Goal: Task Accomplishment & Management: Manage account settings

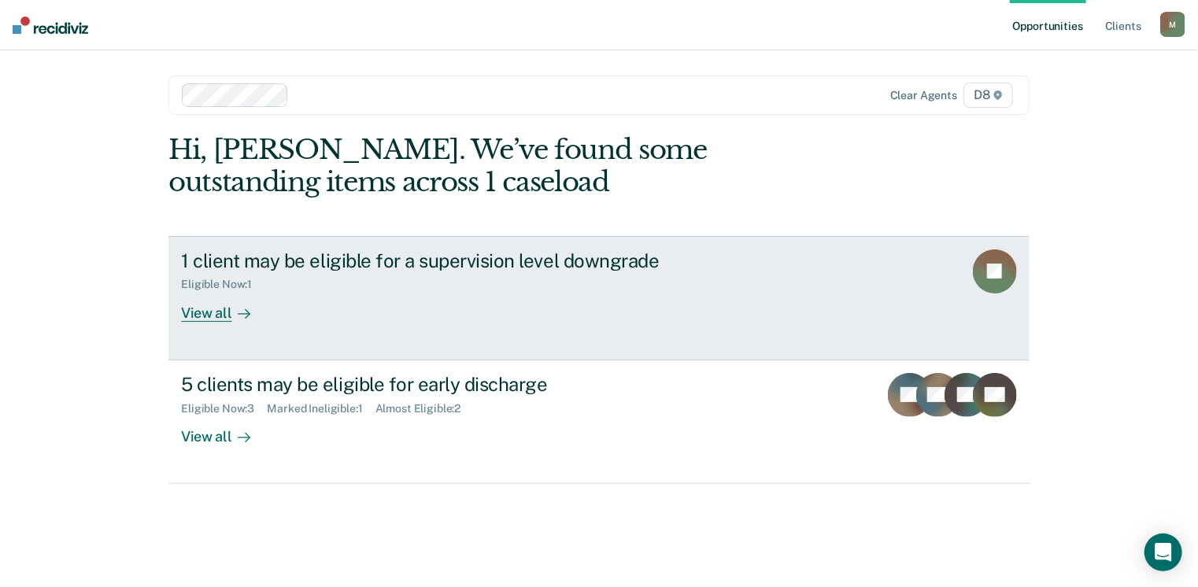
click at [198, 316] on div "View all" at bounding box center [225, 306] width 88 height 31
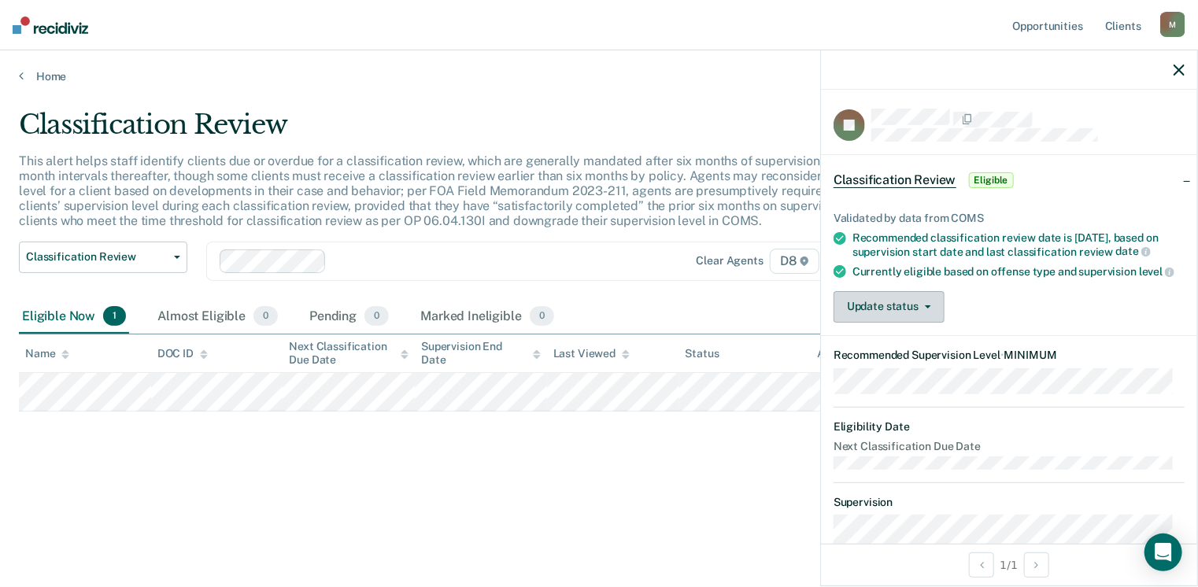
click at [935, 323] on button "Update status" at bounding box center [889, 306] width 111 height 31
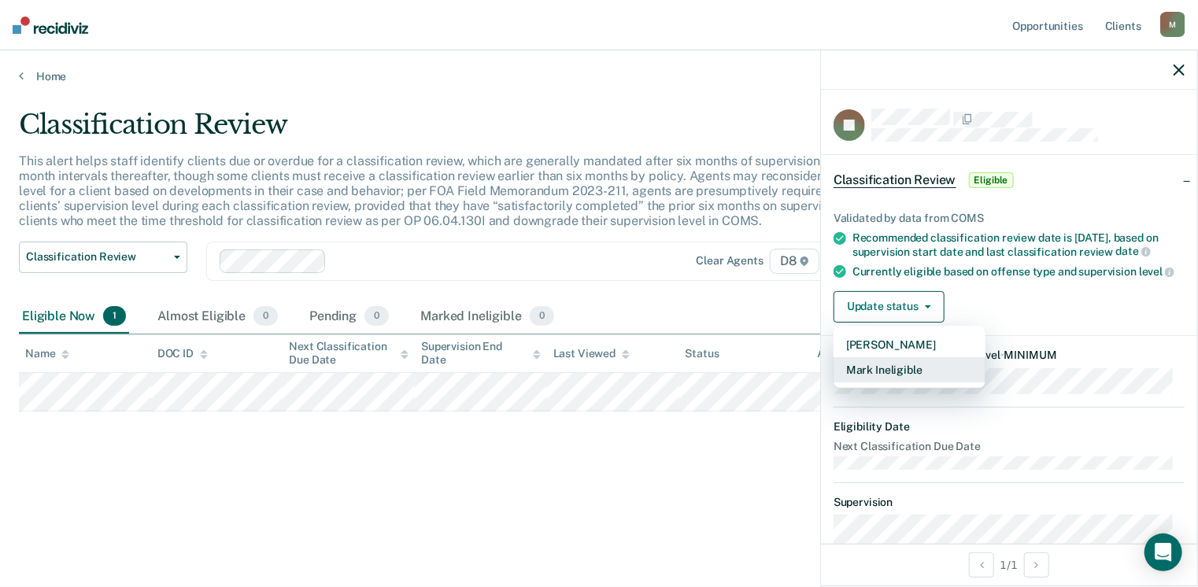
click at [895, 383] on button "Mark Ineligible" at bounding box center [910, 369] width 152 height 25
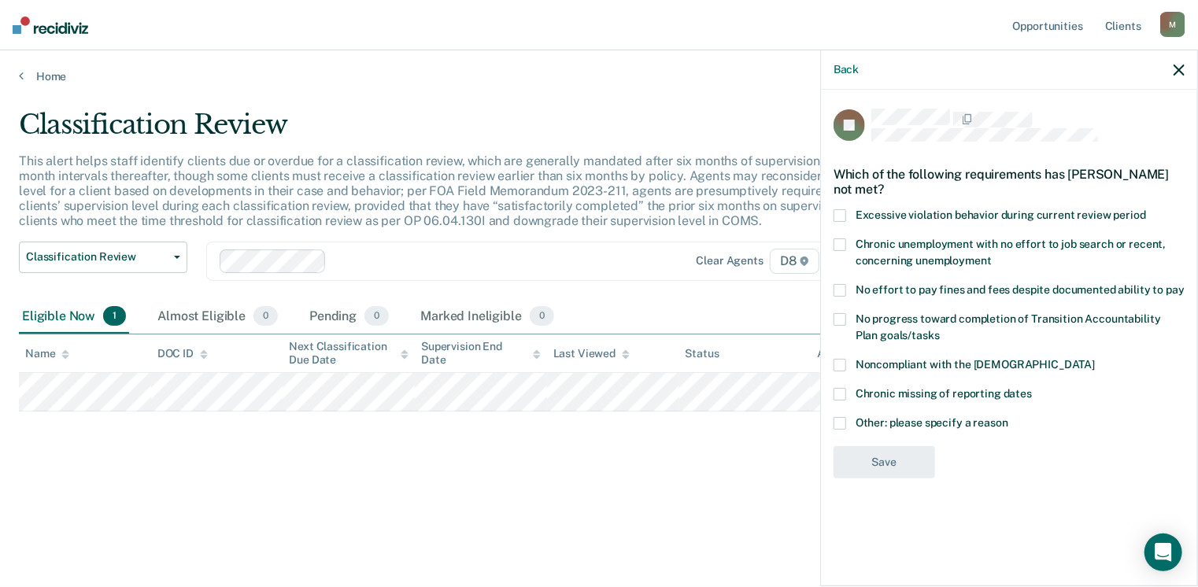
click at [838, 364] on span at bounding box center [840, 365] width 13 height 13
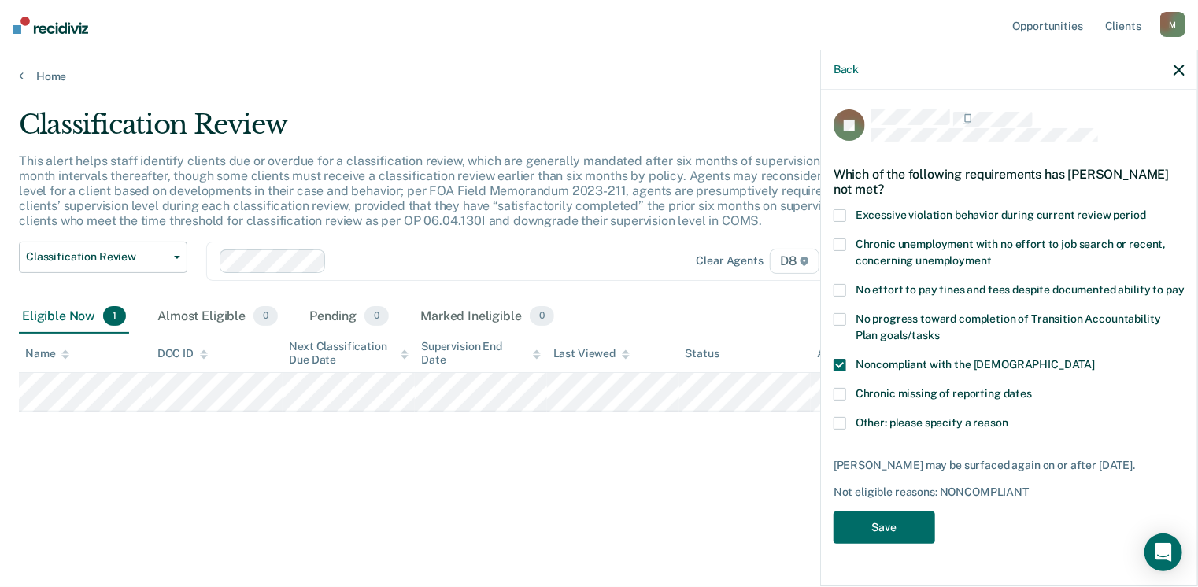
click at [844, 425] on span at bounding box center [840, 423] width 13 height 13
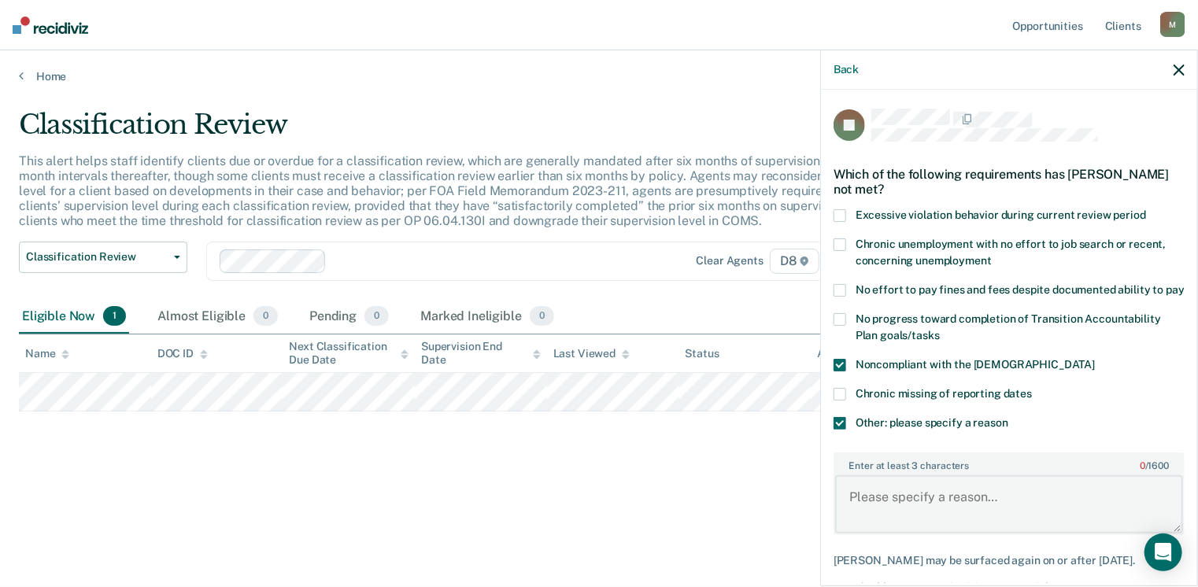
click at [891, 513] on textarea "Enter at least 3 characters 0 / 1600" at bounding box center [1009, 504] width 348 height 58
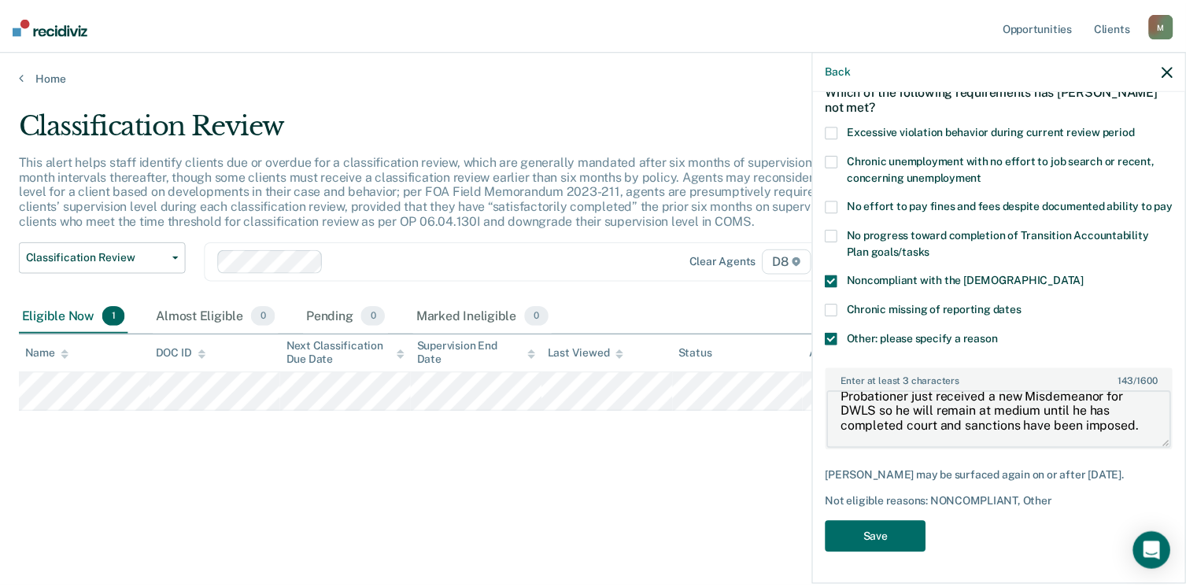
scroll to position [97, 0]
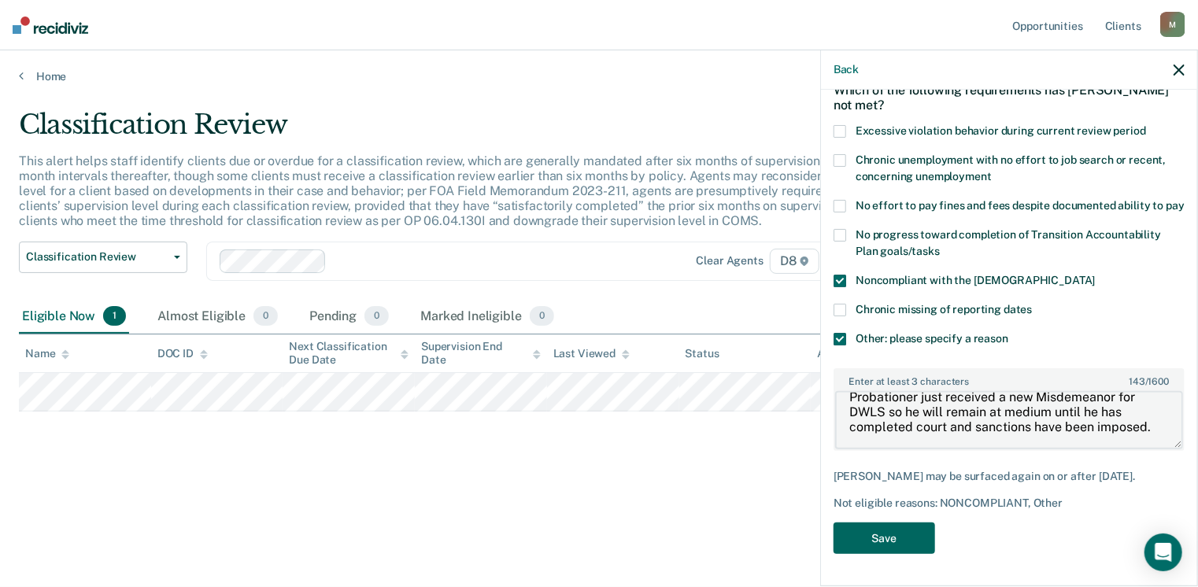
type textarea "Probationer just received a new Misdemeanor for DWLS so he will remain at mediu…"
click at [886, 541] on button "Save" at bounding box center [885, 539] width 102 height 32
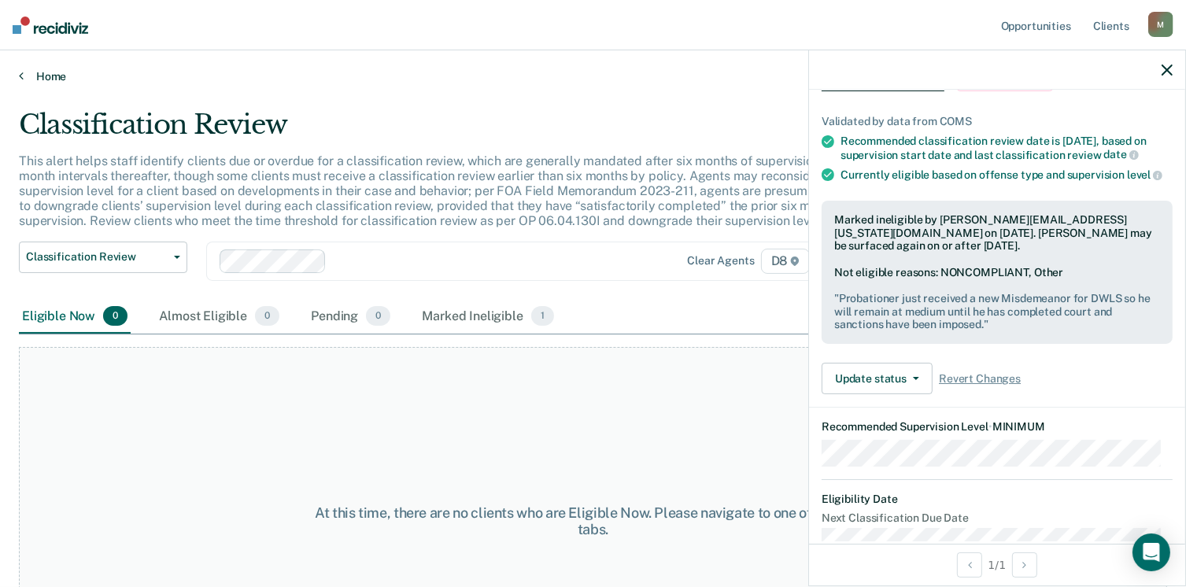
click at [43, 75] on link "Home" at bounding box center [593, 76] width 1149 height 14
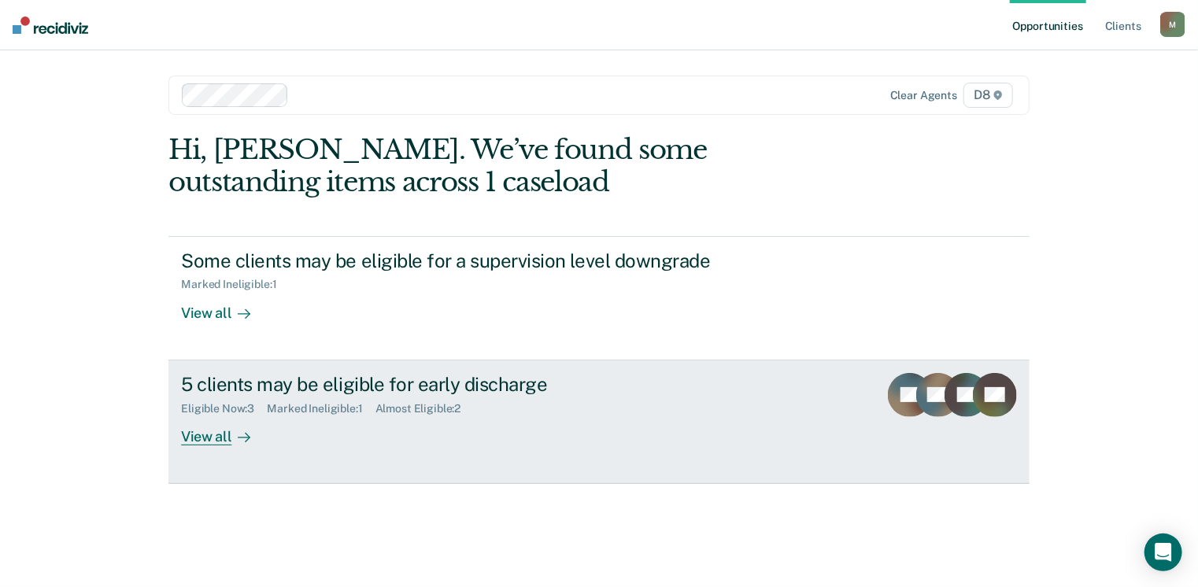
click at [199, 438] on div "View all" at bounding box center [225, 430] width 88 height 31
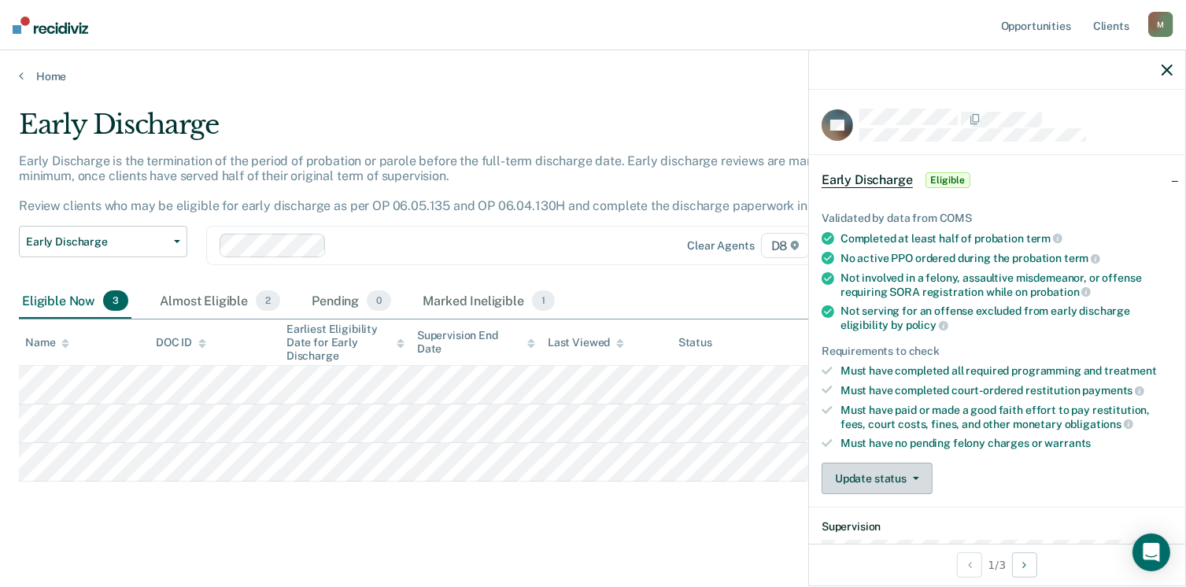
click at [916, 475] on button "Update status" at bounding box center [877, 478] width 111 height 31
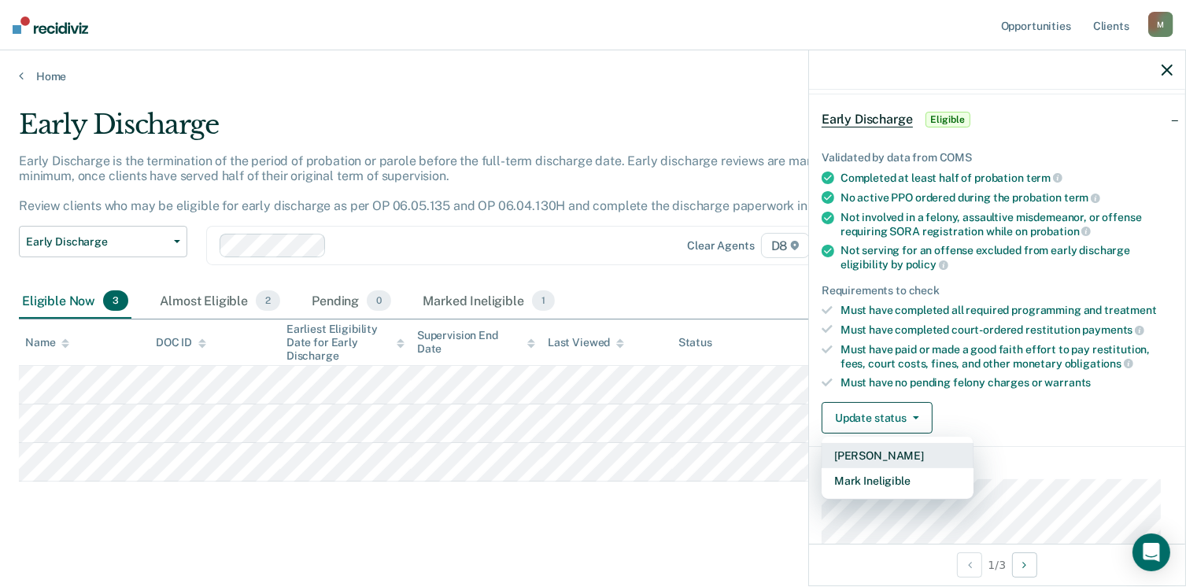
scroll to position [157, 0]
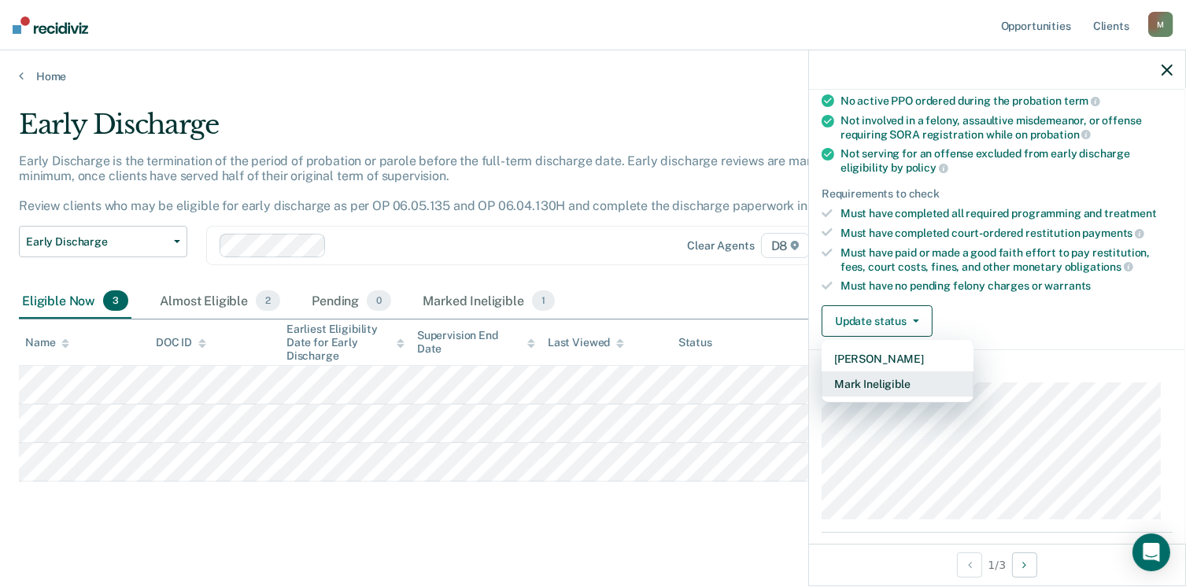
click at [882, 376] on button "Mark Ineligible" at bounding box center [898, 384] width 152 height 25
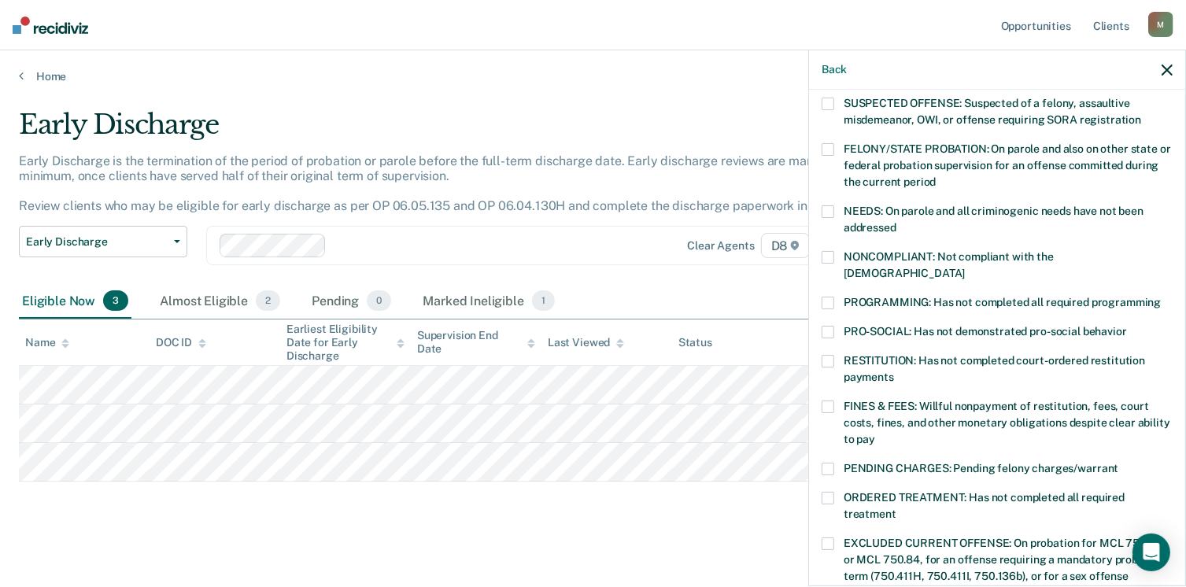
click at [827, 297] on span at bounding box center [828, 303] width 13 height 13
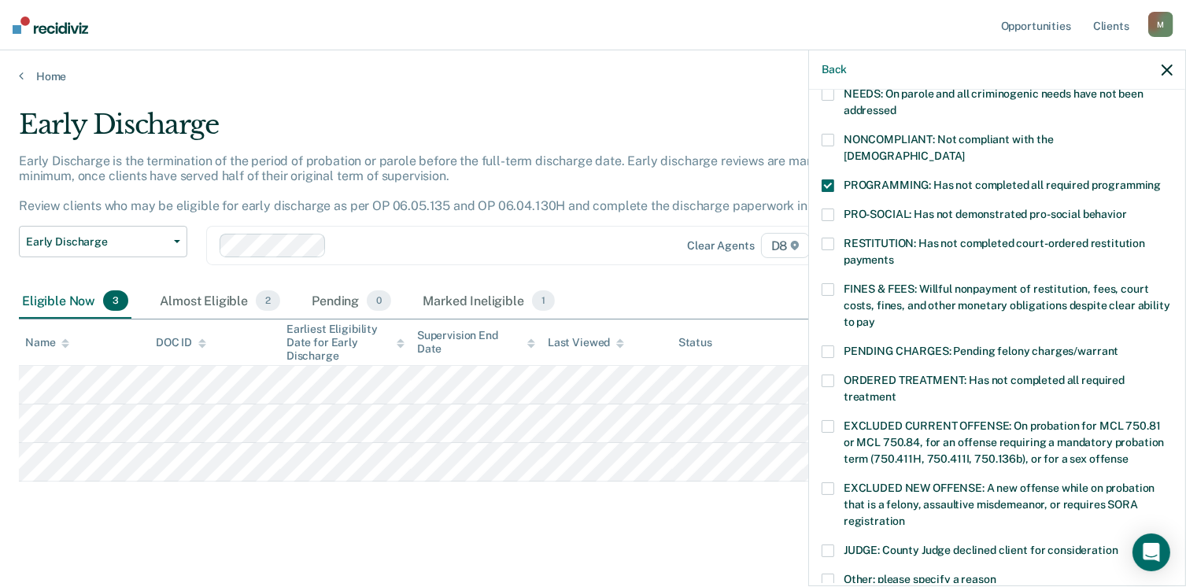
scroll to position [394, 0]
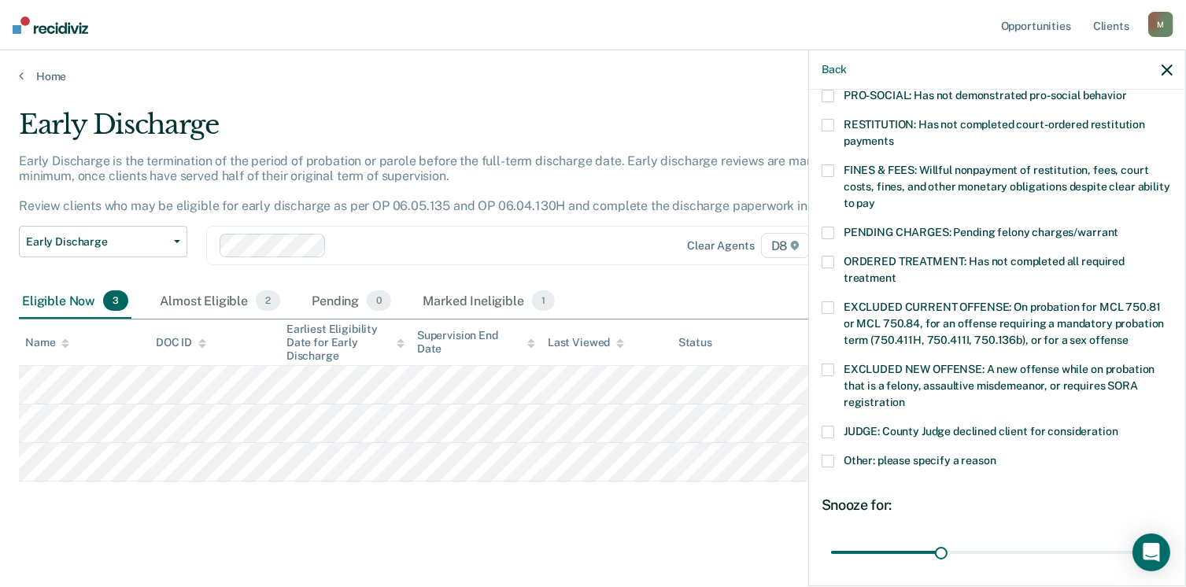
click at [832, 455] on span at bounding box center [828, 461] width 13 height 13
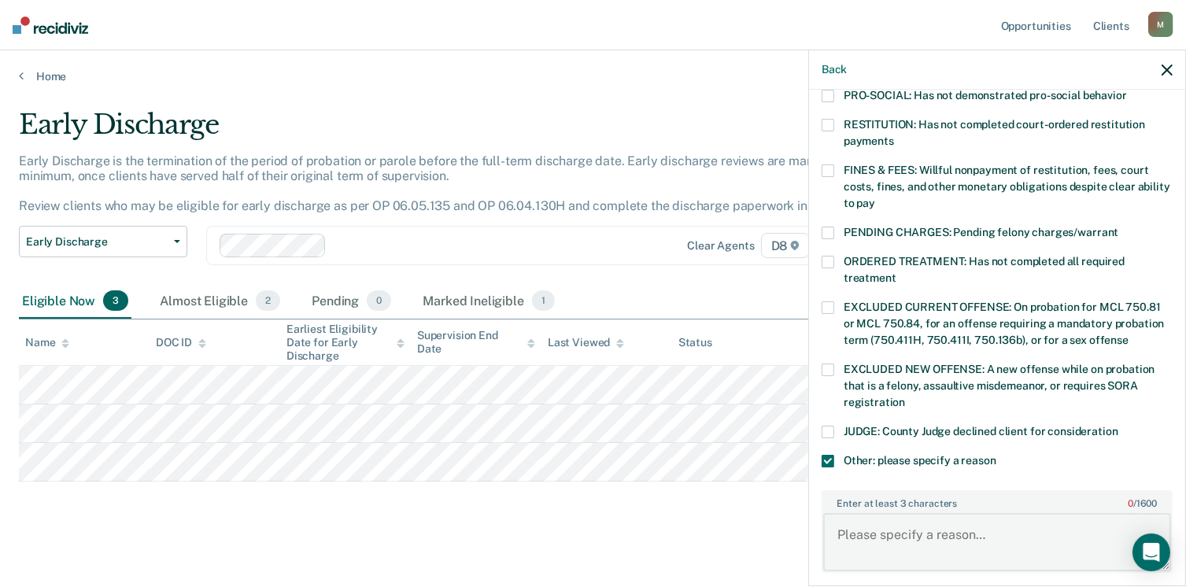
click at [914, 513] on textarea "Enter at least 3 characters 0 / 1600" at bounding box center [997, 542] width 348 height 58
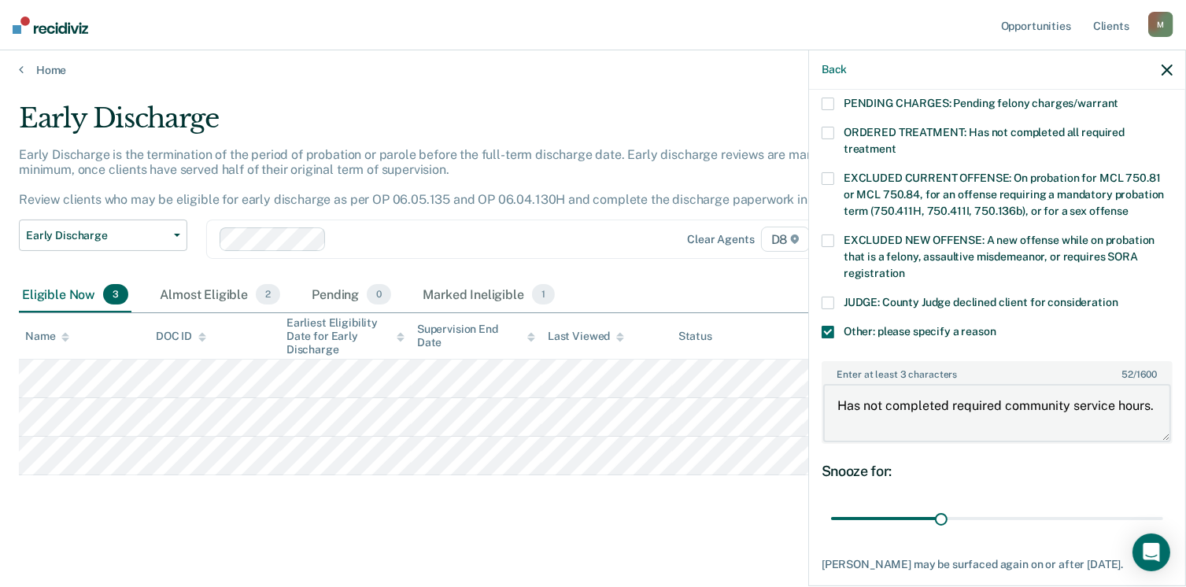
scroll to position [603, 0]
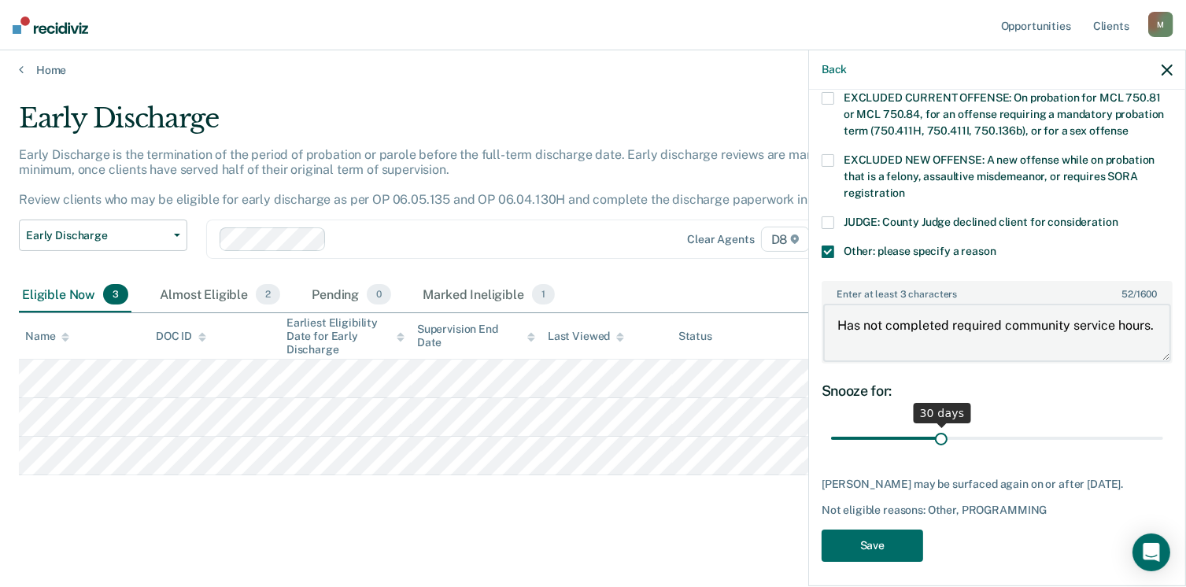
type textarea "Has not completed required community service hours."
drag, startPoint x: 923, startPoint y: 420, endPoint x: 1203, endPoint y: 417, distance: 280.3
type input "90"
click at [1163, 425] on input "range" at bounding box center [997, 439] width 332 height 28
click at [884, 538] on button "Save" at bounding box center [873, 546] width 102 height 32
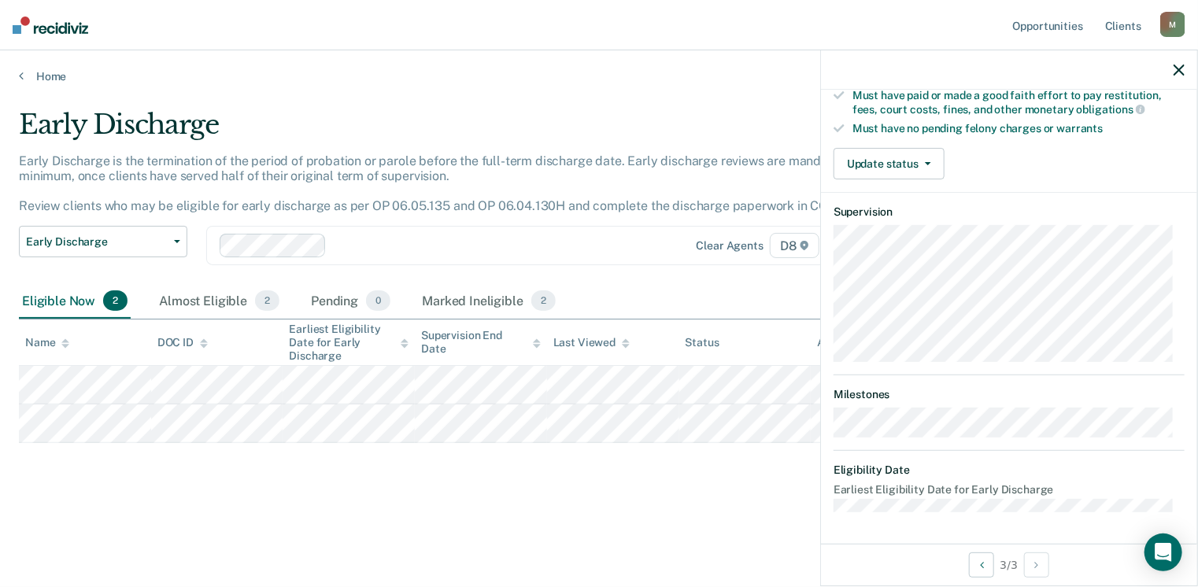
scroll to position [309, 0]
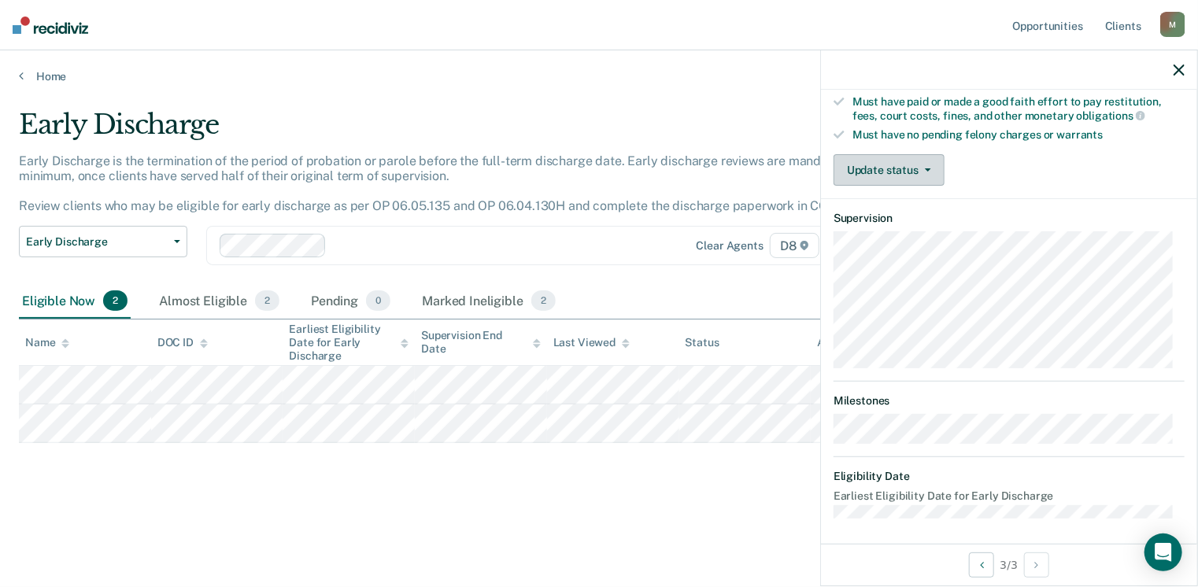
click at [932, 165] on button "Update status" at bounding box center [889, 169] width 111 height 31
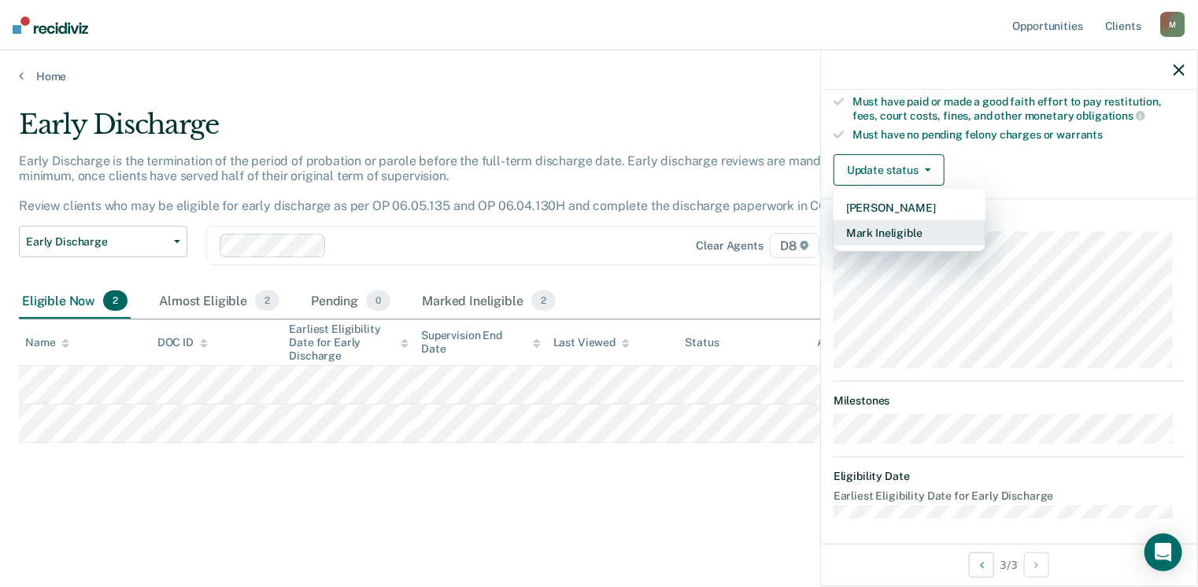
click at [908, 224] on button "Mark Ineligible" at bounding box center [910, 232] width 152 height 25
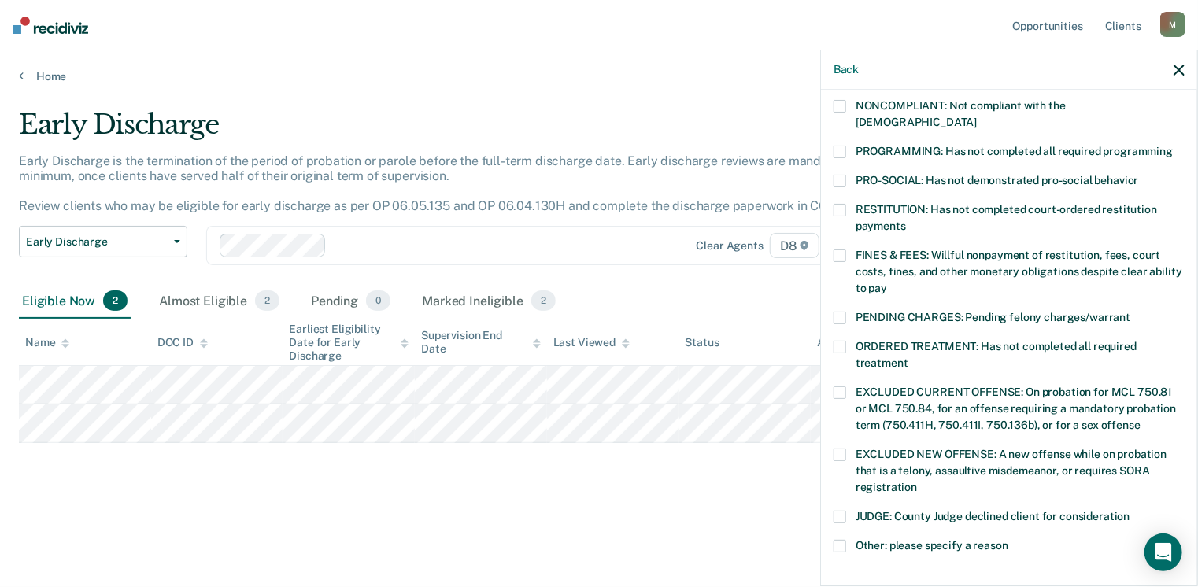
click at [844, 105] on span at bounding box center [840, 106] width 13 height 13
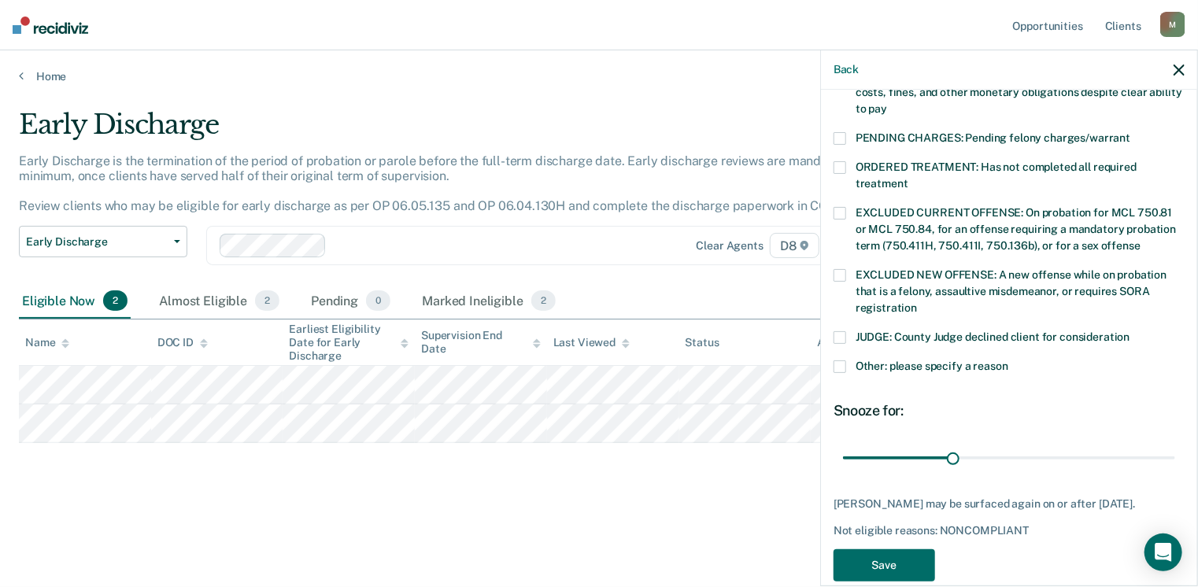
scroll to position [509, 0]
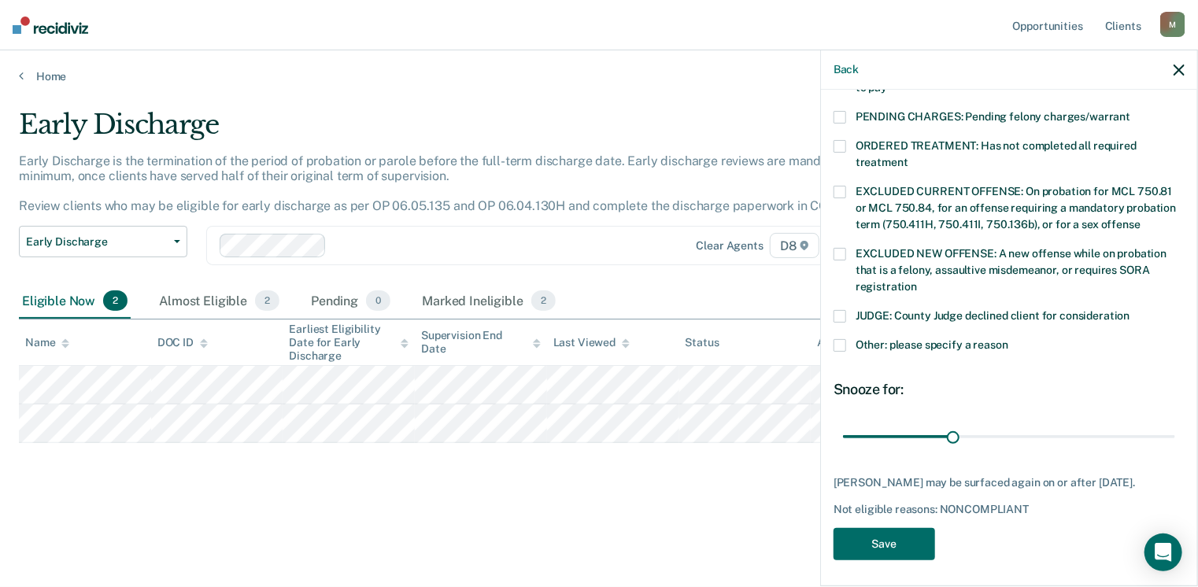
click at [842, 339] on span at bounding box center [840, 345] width 13 height 13
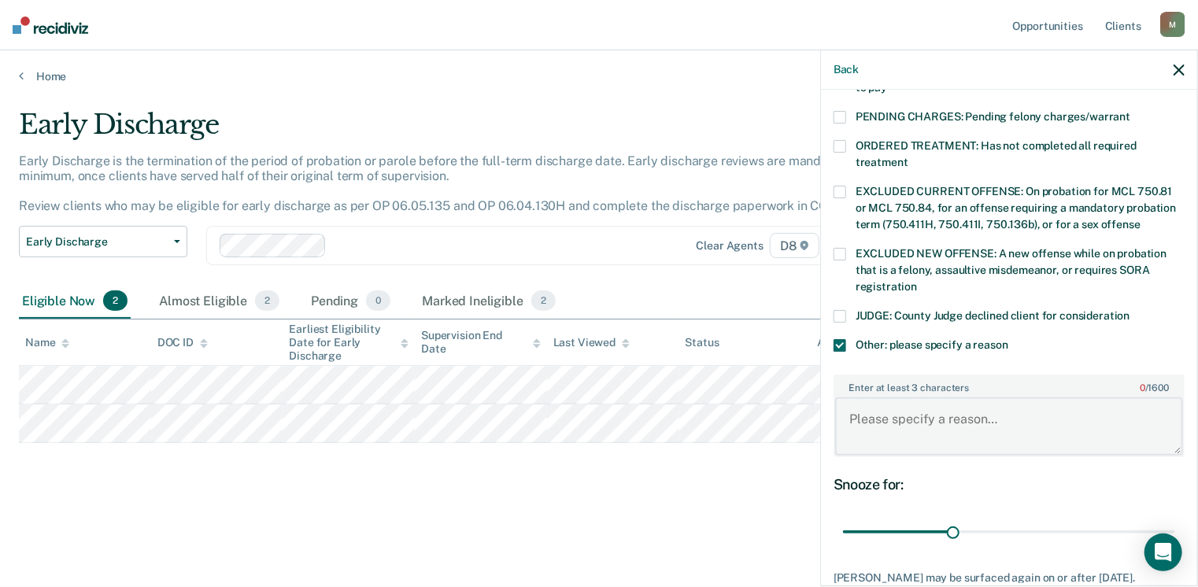
click at [875, 398] on textarea "Enter at least 3 characters 0 / 1600" at bounding box center [1009, 427] width 348 height 58
type textarea "Is currently out on bond pending multiple probation violations."
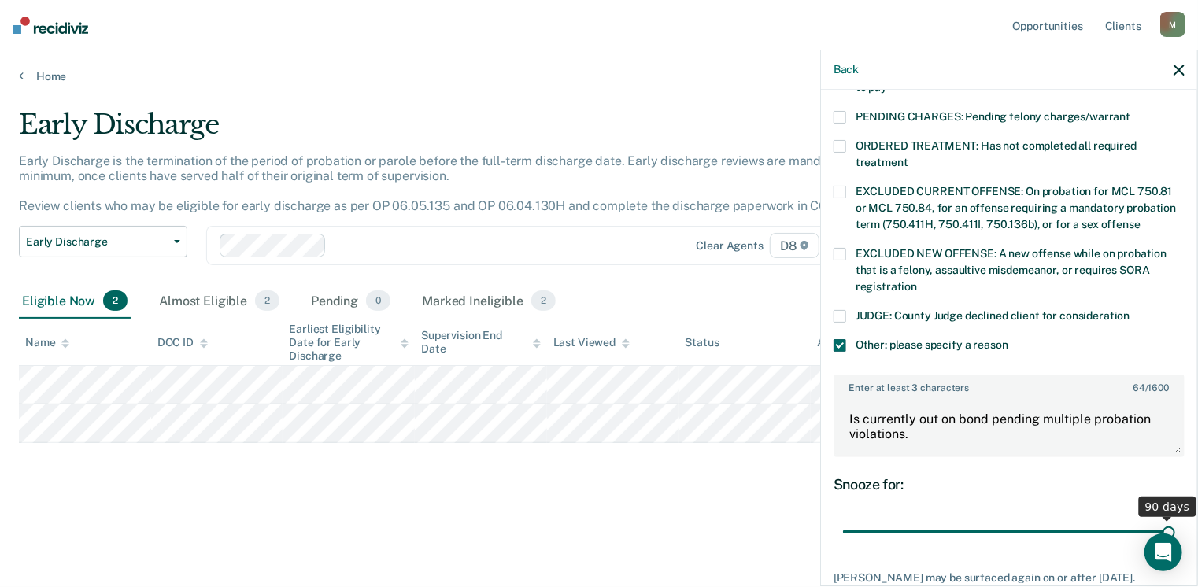
drag, startPoint x: 948, startPoint y: 511, endPoint x: 1203, endPoint y: 527, distance: 255.6
type input "90"
click at [1175, 527] on input "range" at bounding box center [1009, 533] width 332 height 28
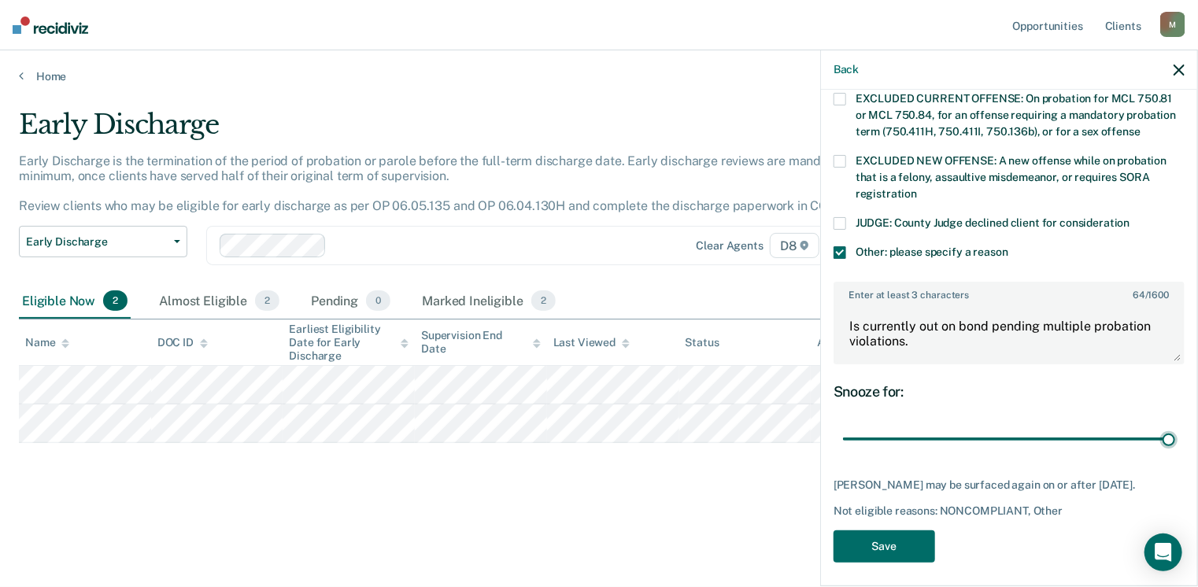
scroll to position [603, 0]
click at [874, 549] on button "Save" at bounding box center [885, 546] width 102 height 32
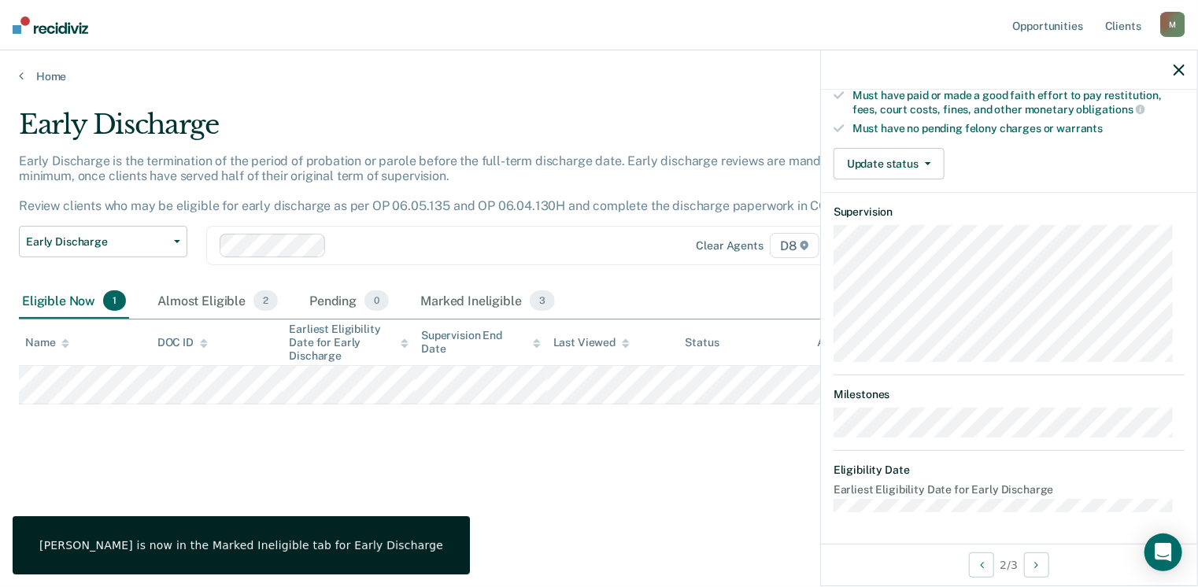
scroll to position [309, 0]
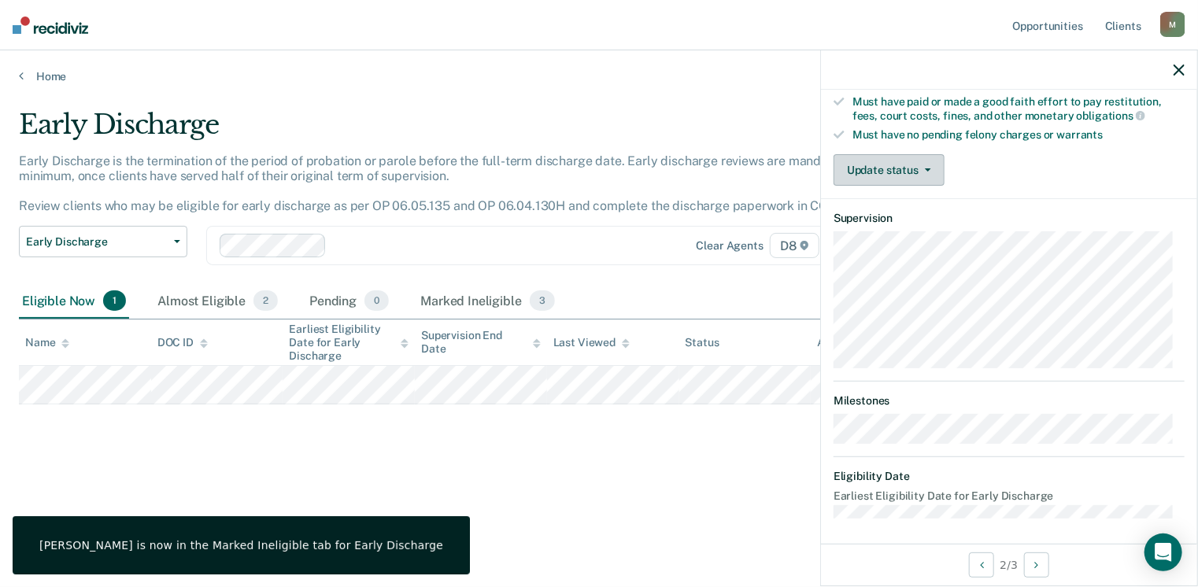
click at [919, 168] on span "button" at bounding box center [925, 169] width 13 height 3
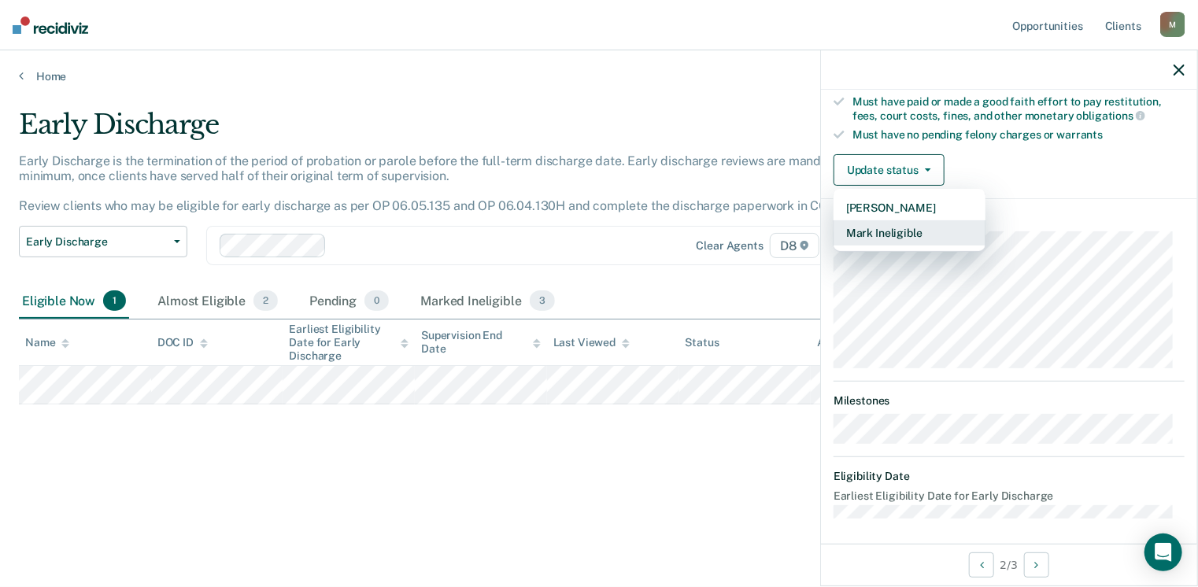
click at [913, 222] on button "Mark Ineligible" at bounding box center [910, 232] width 152 height 25
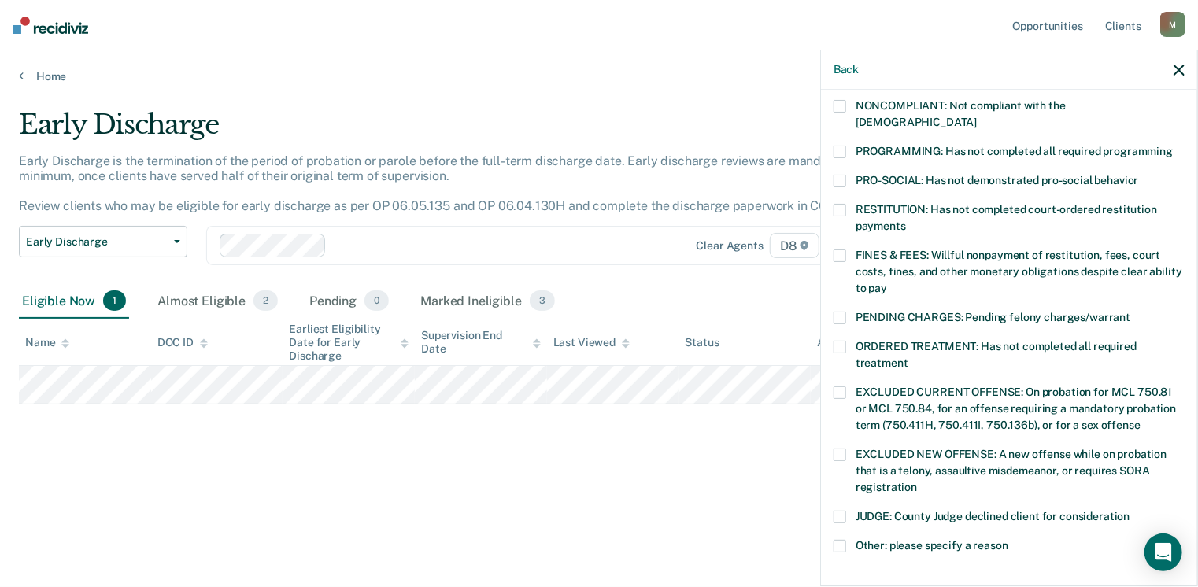
click at [840, 250] on span at bounding box center [840, 256] width 13 height 13
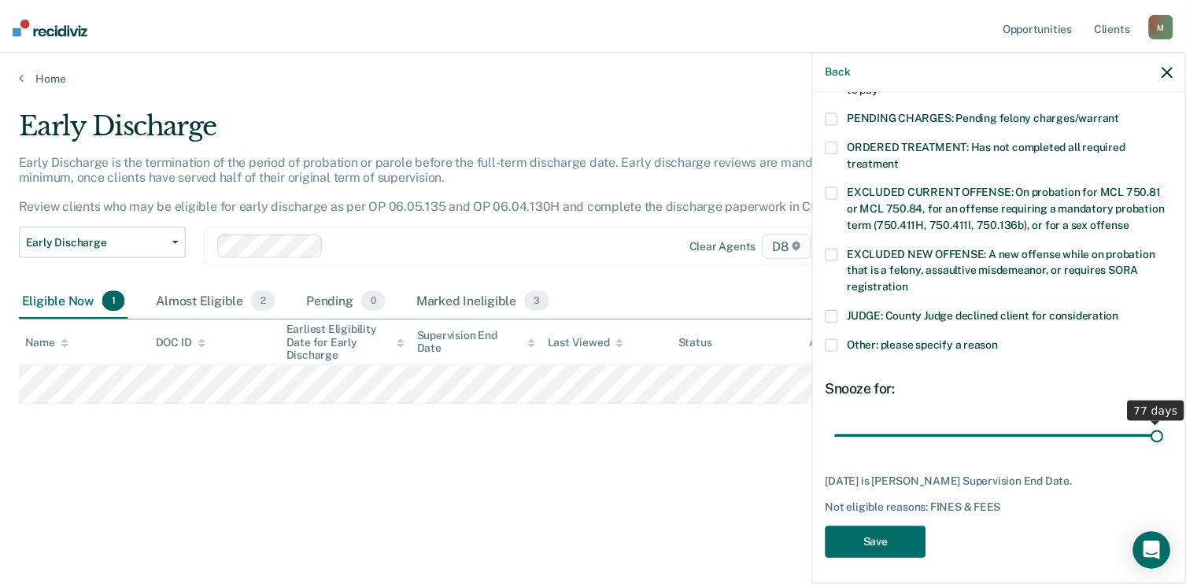
scroll to position [496, 0]
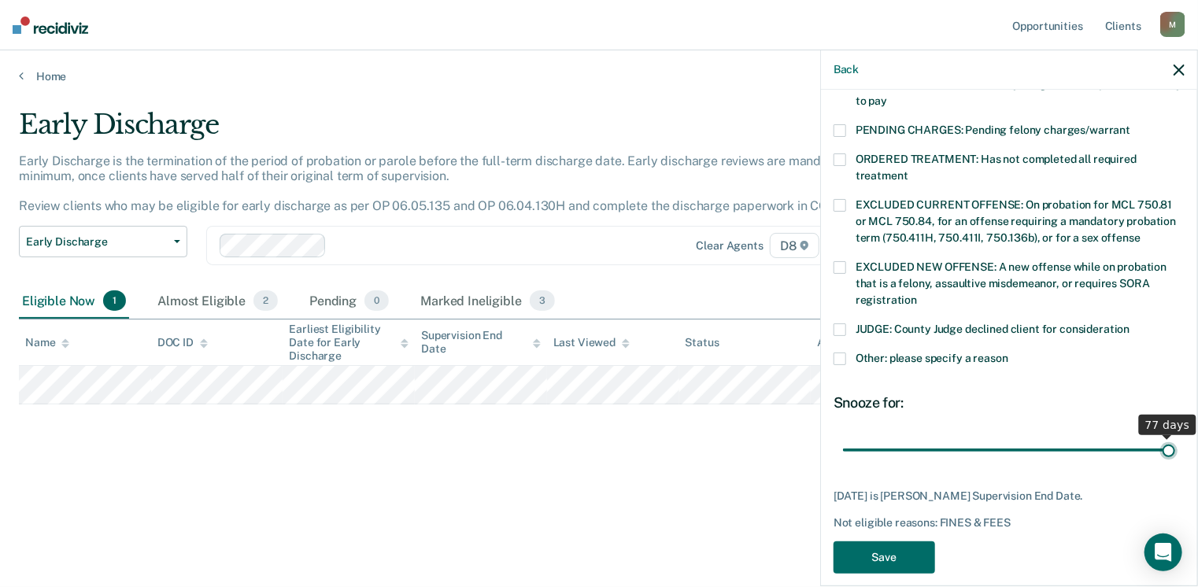
drag, startPoint x: 969, startPoint y: 417, endPoint x: 1179, endPoint y: 417, distance: 210.2
type input "77"
click at [1175, 437] on input "range" at bounding box center [1009, 451] width 332 height 28
click at [904, 542] on button "Save" at bounding box center [885, 558] width 102 height 32
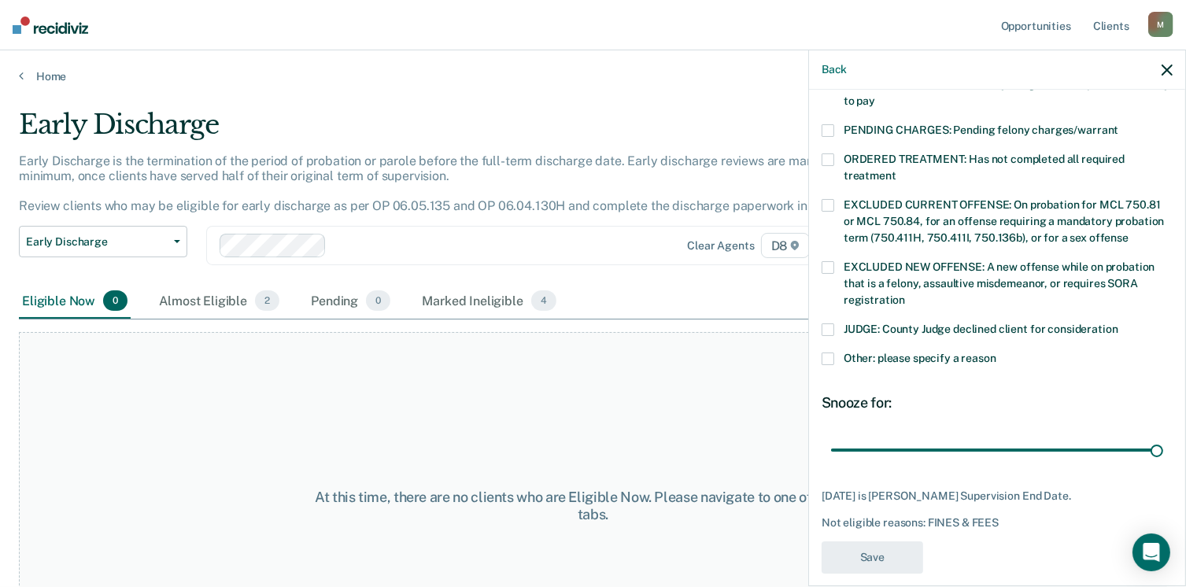
scroll to position [425, 0]
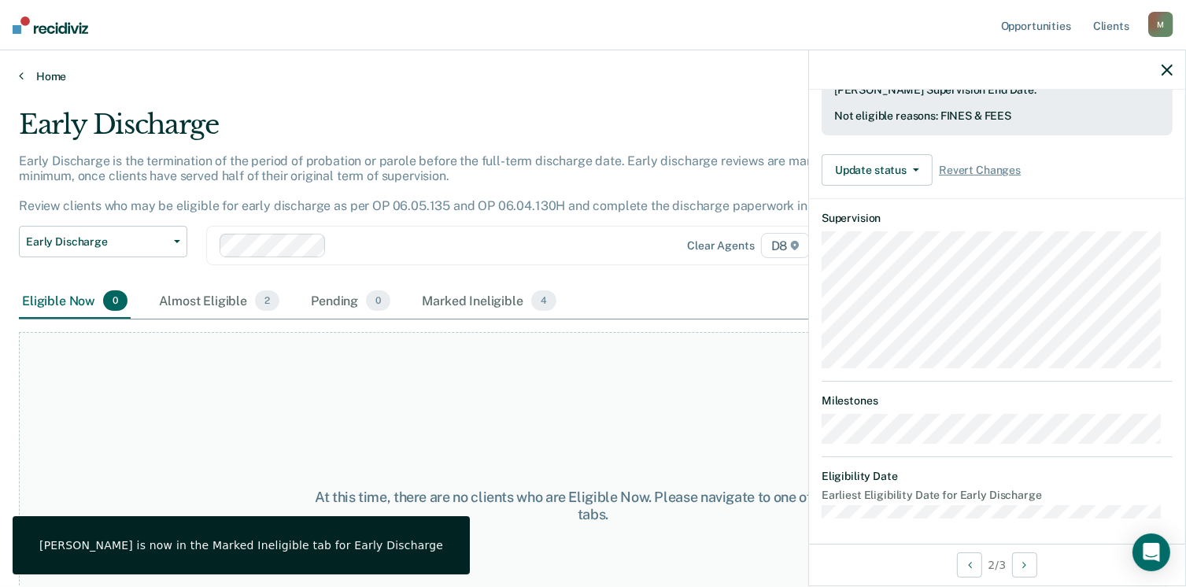
click at [25, 73] on link "Home" at bounding box center [593, 76] width 1149 height 14
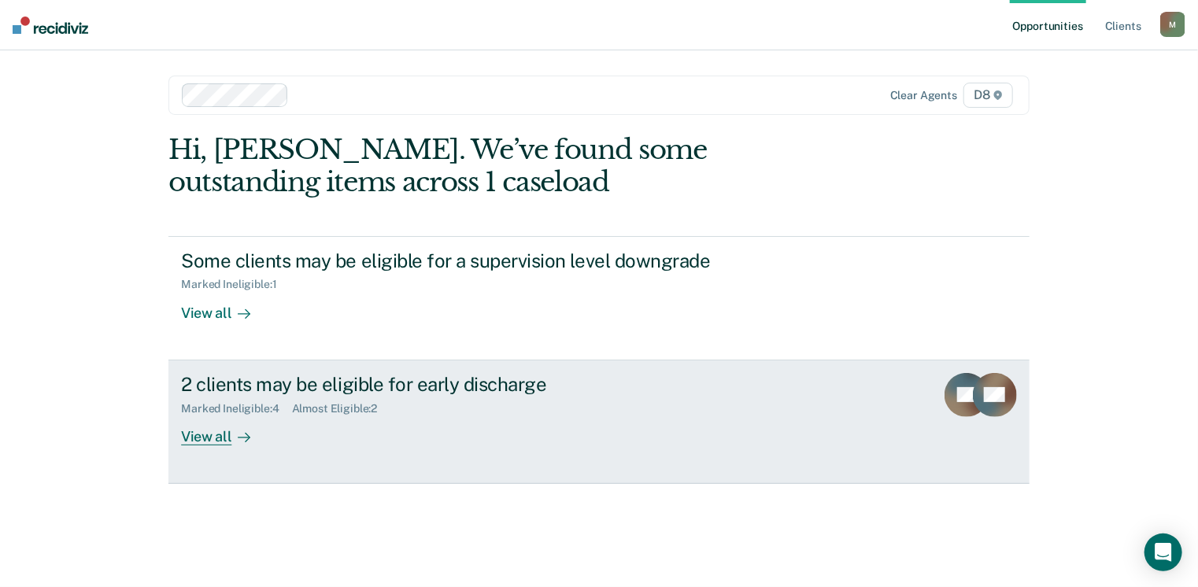
click at [216, 436] on div "View all" at bounding box center [225, 430] width 88 height 31
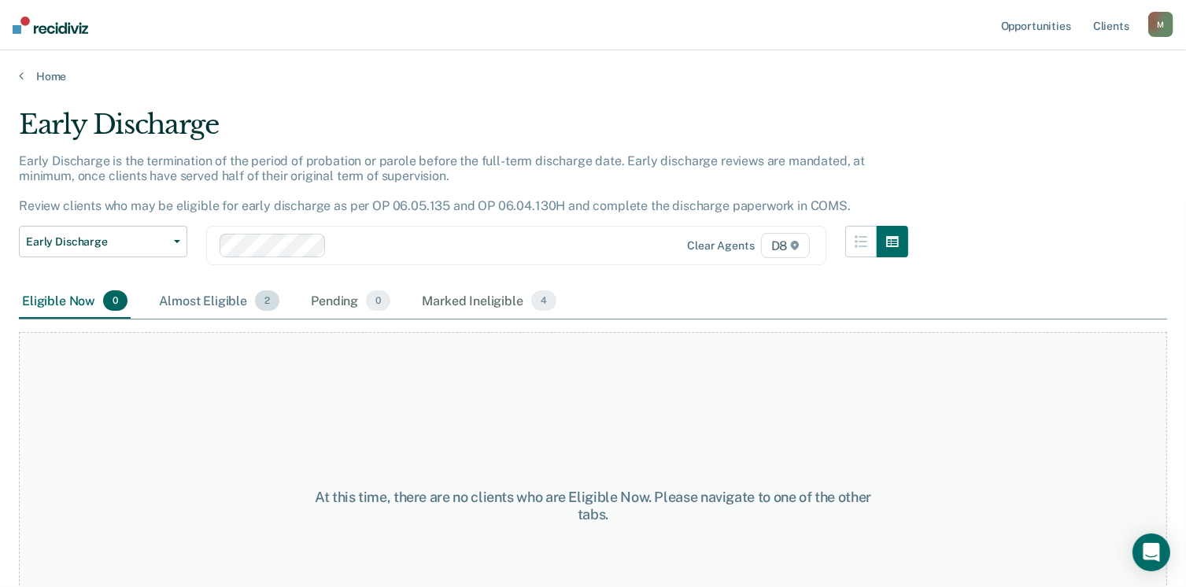
click at [193, 302] on div "Almost Eligible 2" at bounding box center [219, 301] width 127 height 35
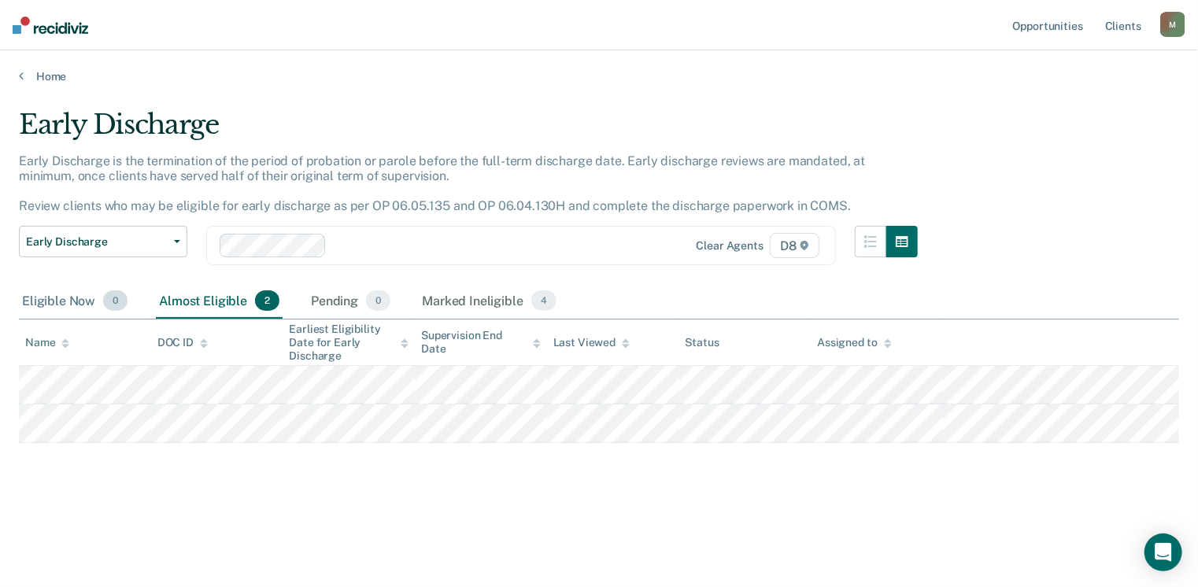
click at [70, 302] on div "Eligible Now 0" at bounding box center [75, 301] width 112 height 35
